Goal: Transaction & Acquisition: Subscribe to service/newsletter

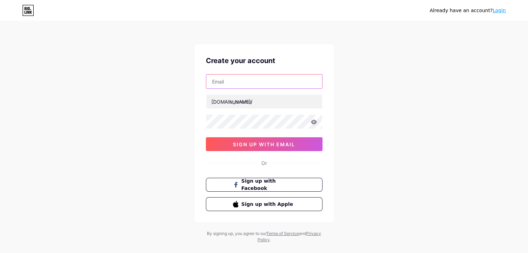
click at [231, 77] on input "text" at bounding box center [264, 82] width 116 height 14
type input "[EMAIL_ADDRESS][DOMAIN_NAME]"
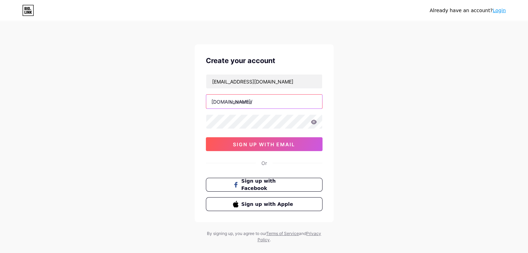
click at [269, 102] on input "text" at bounding box center [264, 102] width 116 height 14
paste input "washingtonianplasticsurgery"
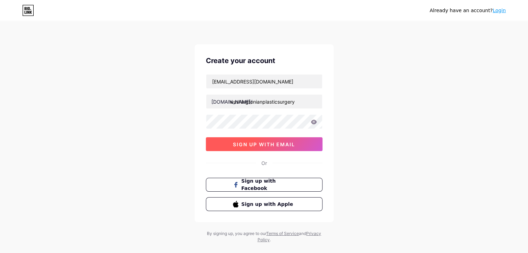
click at [253, 145] on span "sign up with email" at bounding box center [264, 145] width 62 height 6
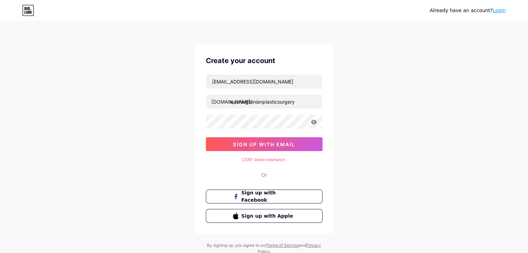
click at [314, 122] on icon at bounding box center [314, 122] width 6 height 5
click at [271, 145] on span "sign up with email" at bounding box center [264, 145] width 62 height 6
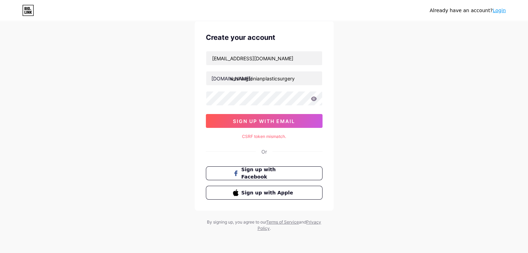
scroll to position [24, 0]
drag, startPoint x: 278, startPoint y: 79, endPoint x: 304, endPoint y: 76, distance: 26.5
click at [304, 76] on input "washingtonianplasticsurgery" at bounding box center [264, 78] width 116 height 14
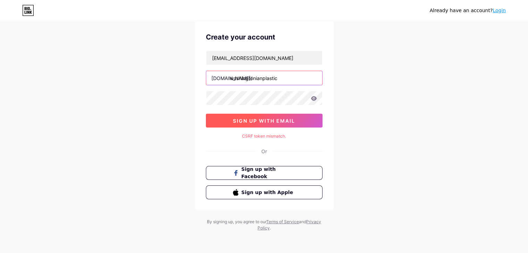
type input "washingtonianplastic"
click at [264, 123] on span "sign up with email" at bounding box center [264, 121] width 62 height 6
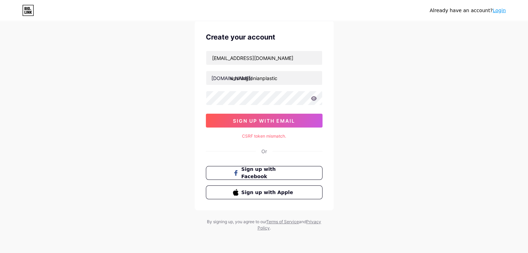
click at [267, 137] on div "CSRF token mismatch." at bounding box center [264, 136] width 117 height 6
copy div "CSRF token mismatch."
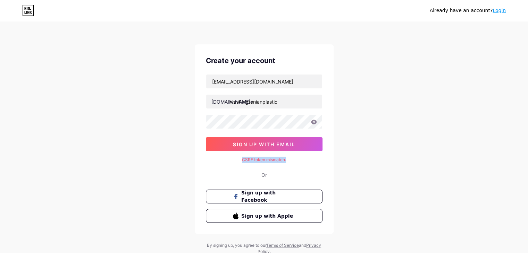
scroll to position [0, 0]
drag, startPoint x: 108, startPoint y: 118, endPoint x: 184, endPoint y: 150, distance: 82.5
click at [184, 150] on div "Already have an account? Login Create your account [EMAIL_ADDRESS][DOMAIN_NAME]…" at bounding box center [264, 138] width 528 height 277
